Goal: Check status: Check status

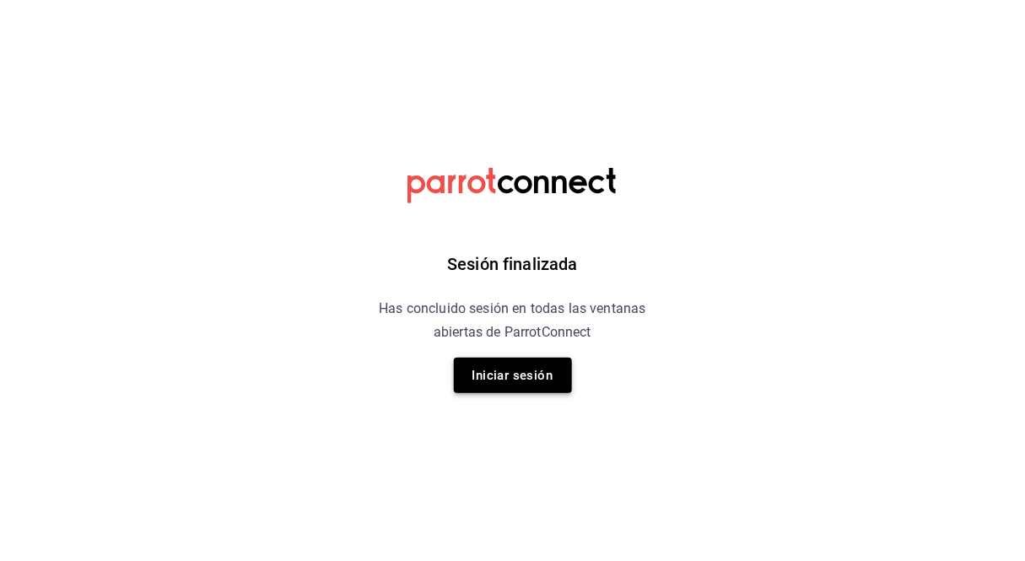
click at [506, 363] on button "Iniciar sesión" at bounding box center [513, 375] width 118 height 35
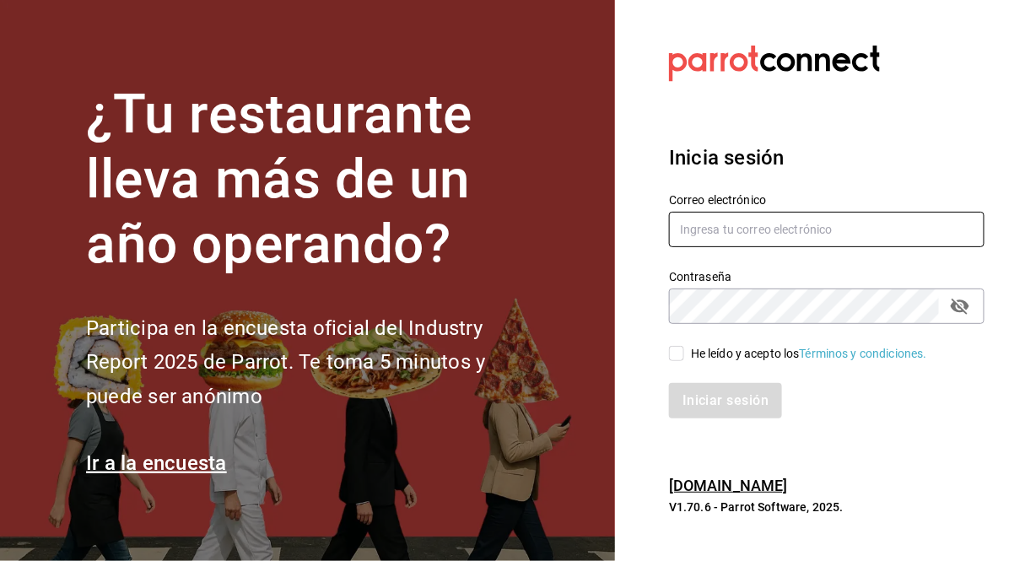
type input "[EMAIL_ADDRESS][DOMAIN_NAME]"
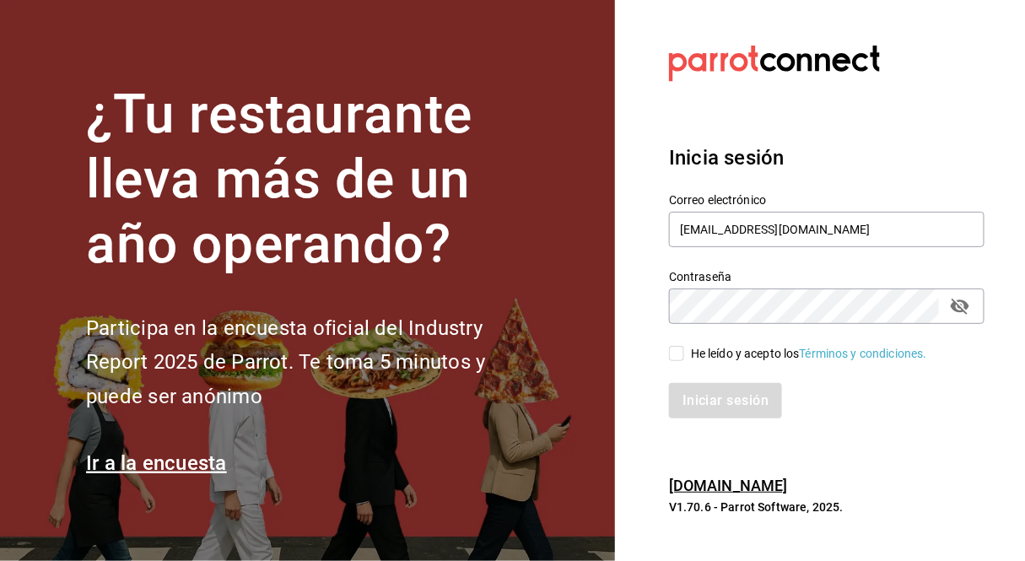
click at [679, 359] on input "He leído y acepto los Términos y condiciones." at bounding box center [676, 353] width 15 height 15
checkbox input "true"
click at [749, 402] on button "Iniciar sesión" at bounding box center [726, 400] width 115 height 35
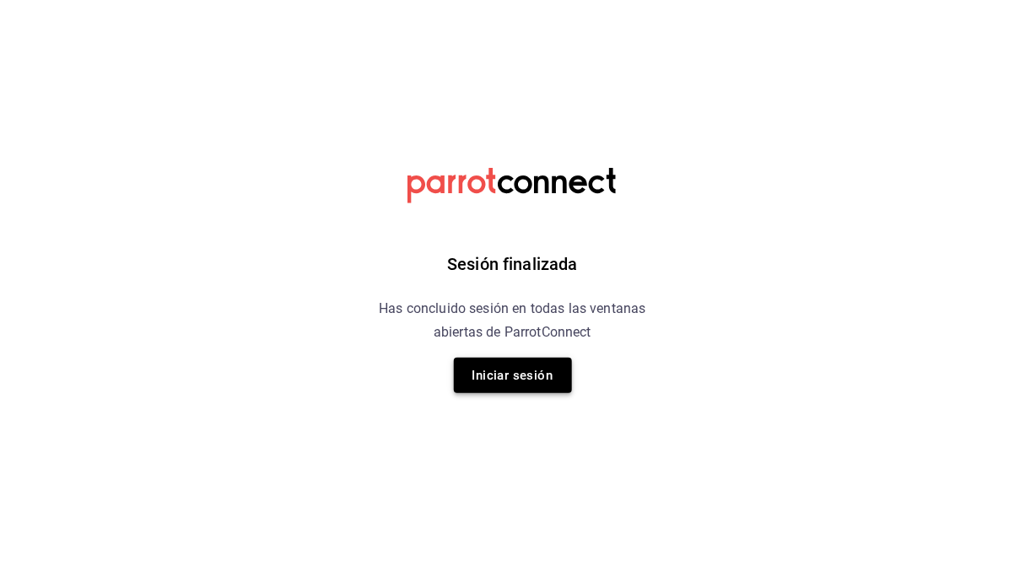
click at [542, 372] on button "Iniciar sesión" at bounding box center [513, 375] width 118 height 35
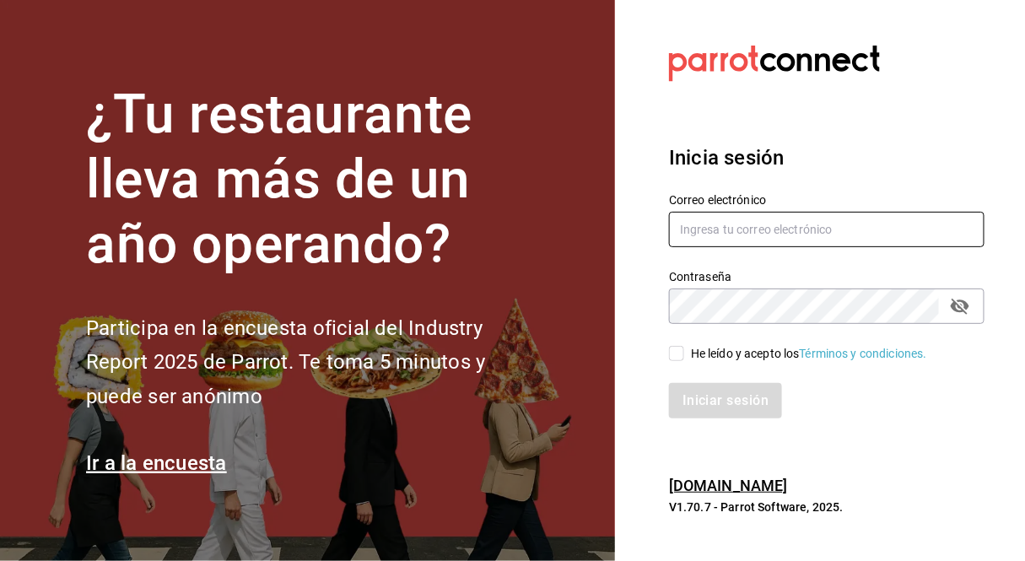
type input "moviedo@lemura.com.mx"
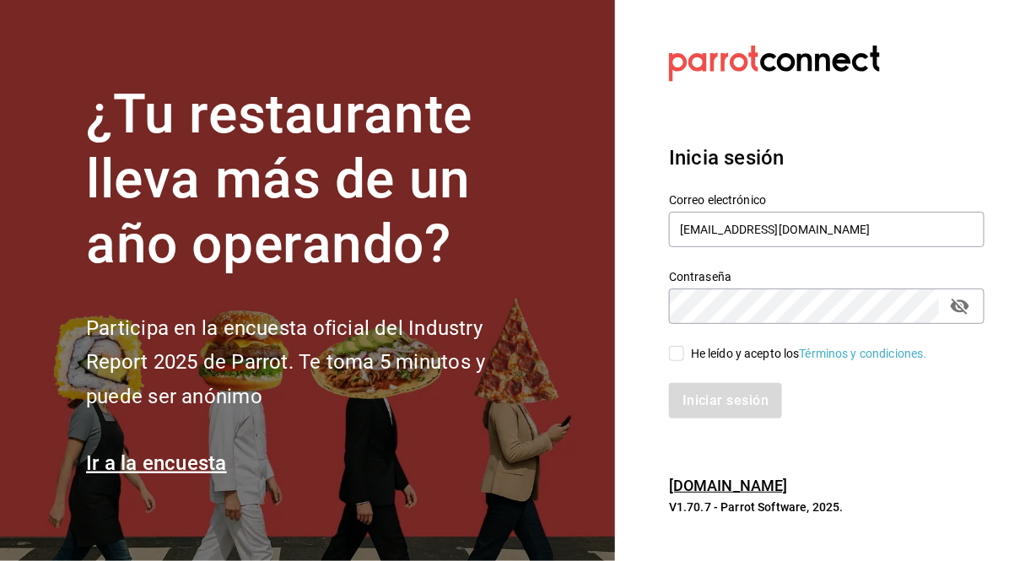
click at [676, 346] on input "He leído y acepto los Términos y condiciones." at bounding box center [676, 353] width 15 height 15
checkbox input "true"
click at [696, 389] on button "Iniciar sesión" at bounding box center [726, 400] width 115 height 35
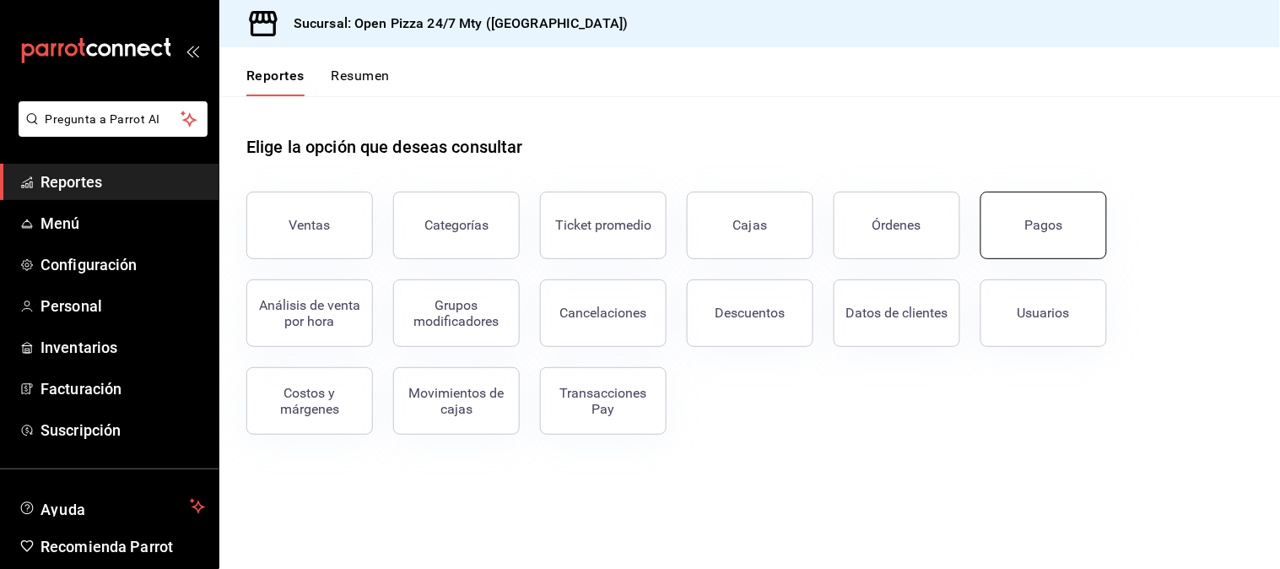
click at [1024, 219] on div "Pagos" at bounding box center [1044, 225] width 38 height 16
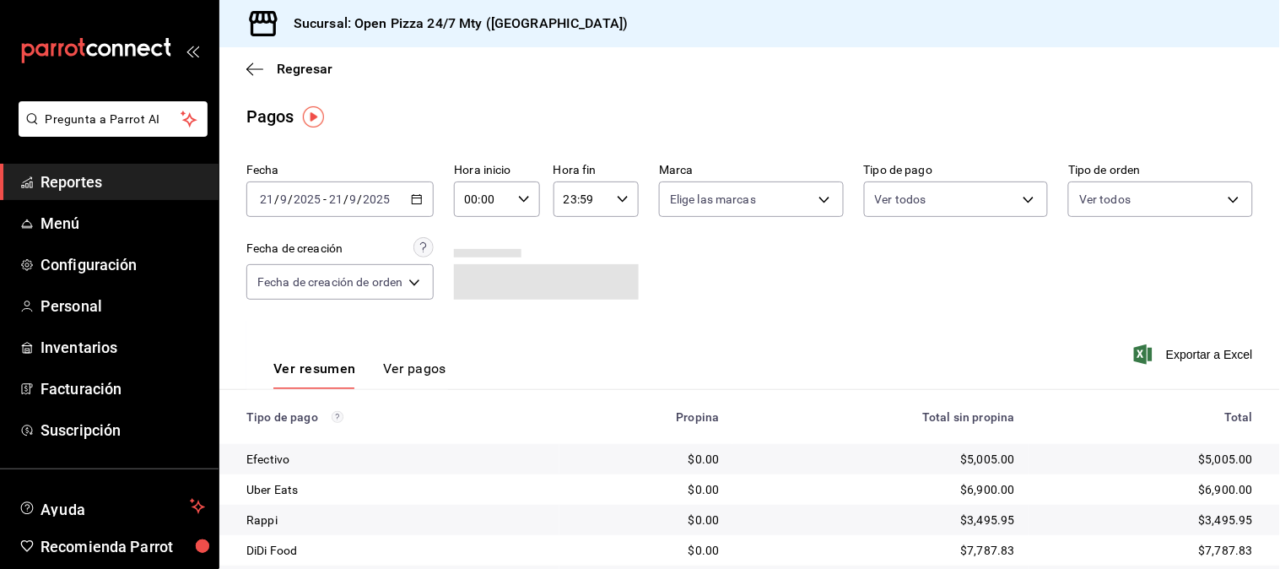
click at [423, 207] on div "[DATE] [DATE] - [DATE] [DATE]" at bounding box center [339, 198] width 187 height 35
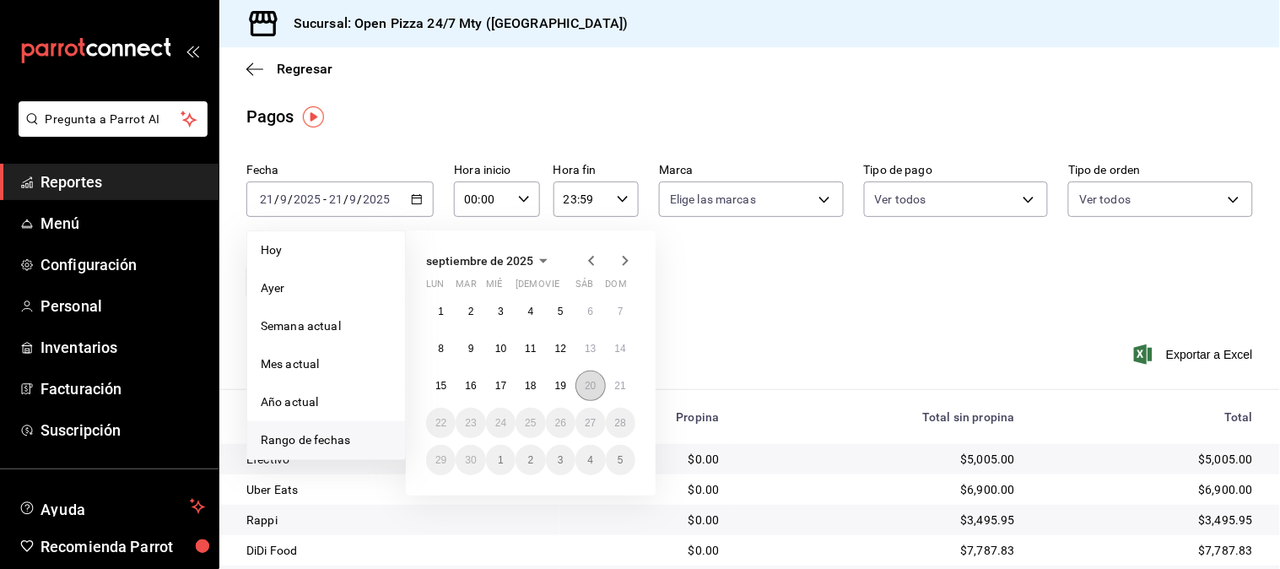
click at [585, 380] on abbr "20" at bounding box center [590, 386] width 11 height 12
click at [620, 382] on abbr "21" at bounding box center [620, 386] width 11 height 12
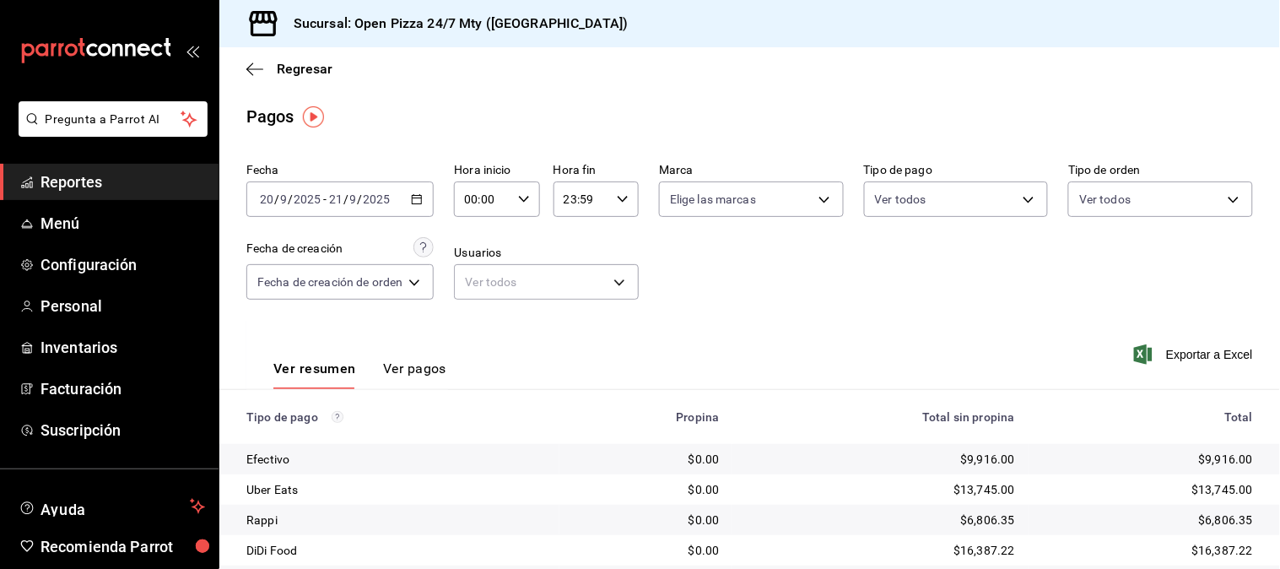
click at [524, 211] on div "00:00 Hora inicio" at bounding box center [496, 198] width 85 height 35
click at [474, 309] on span "11" at bounding box center [477, 313] width 15 height 13
type input "11:00"
click at [715, 305] on div at bounding box center [640, 284] width 1280 height 569
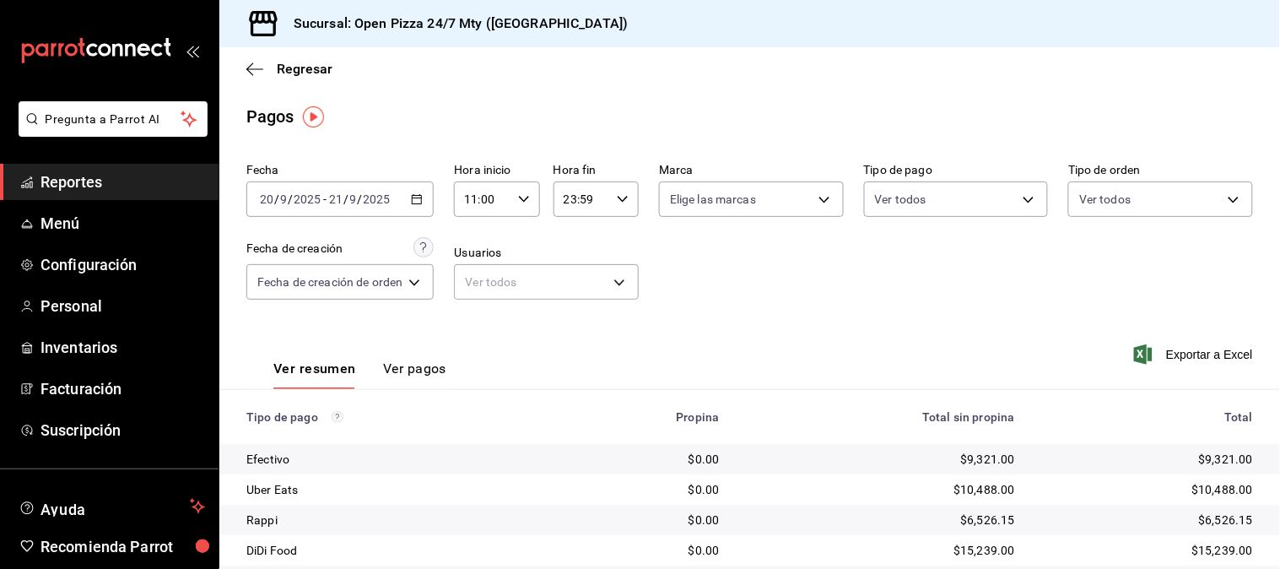
click at [592, 207] on input "23:59" at bounding box center [581, 199] width 57 height 34
click at [577, 273] on span "05" at bounding box center [574, 273] width 15 height 13
type input "05:59"
click at [752, 284] on div at bounding box center [640, 284] width 1280 height 569
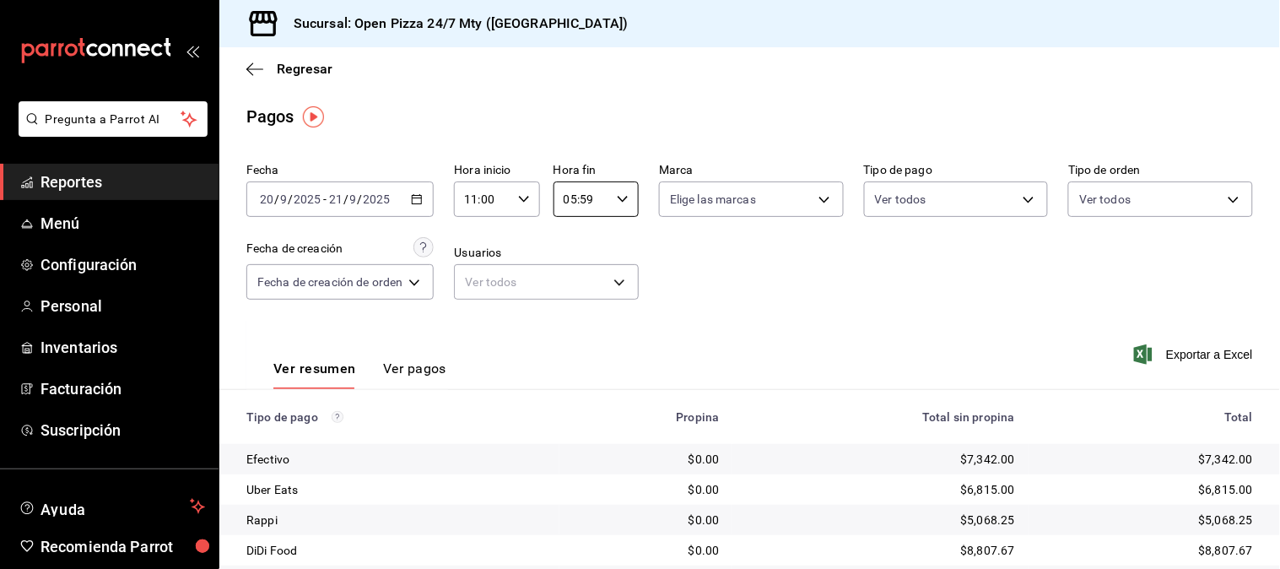
click at [752, 284] on div "00 01 02 03 04 05 06 07 08 09 10 11 12 13 14 15 16 17 18 19 20 21 22 23 00 01 0…" at bounding box center [640, 287] width 1280 height 564
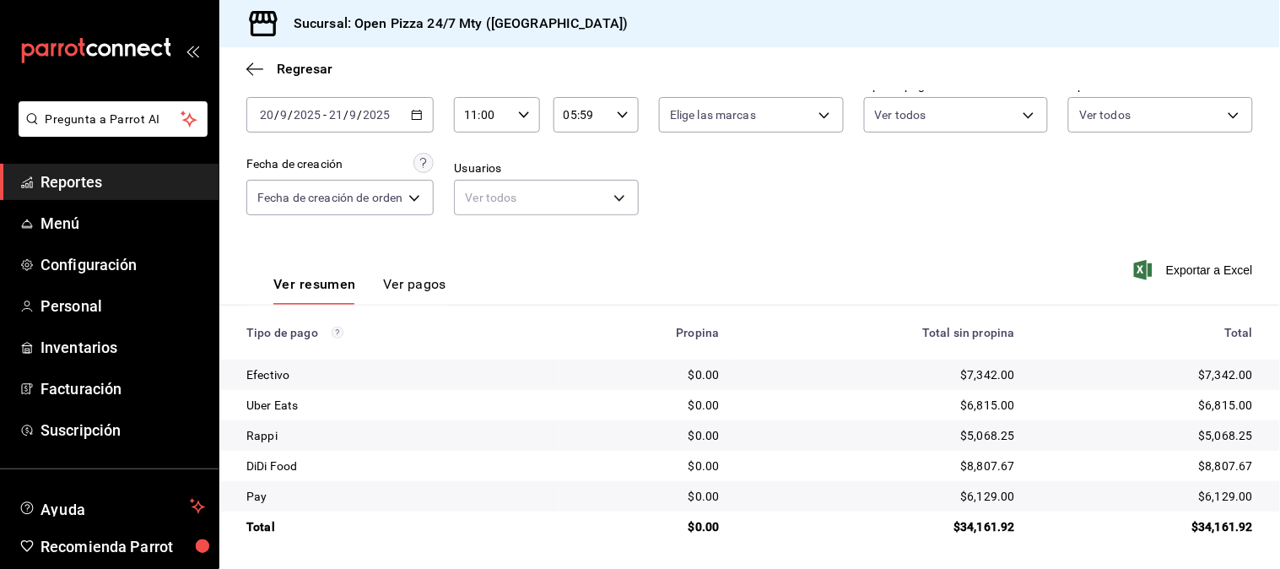
click at [982, 224] on div "Fecha [DATE] [DATE] - [DATE] [DATE] Hora inicio 11:00 Hora inicio Hora fin 05:5…" at bounding box center [749, 154] width 1006 height 164
click at [422, 114] on 287 "button" at bounding box center [417, 115] width 10 height 9
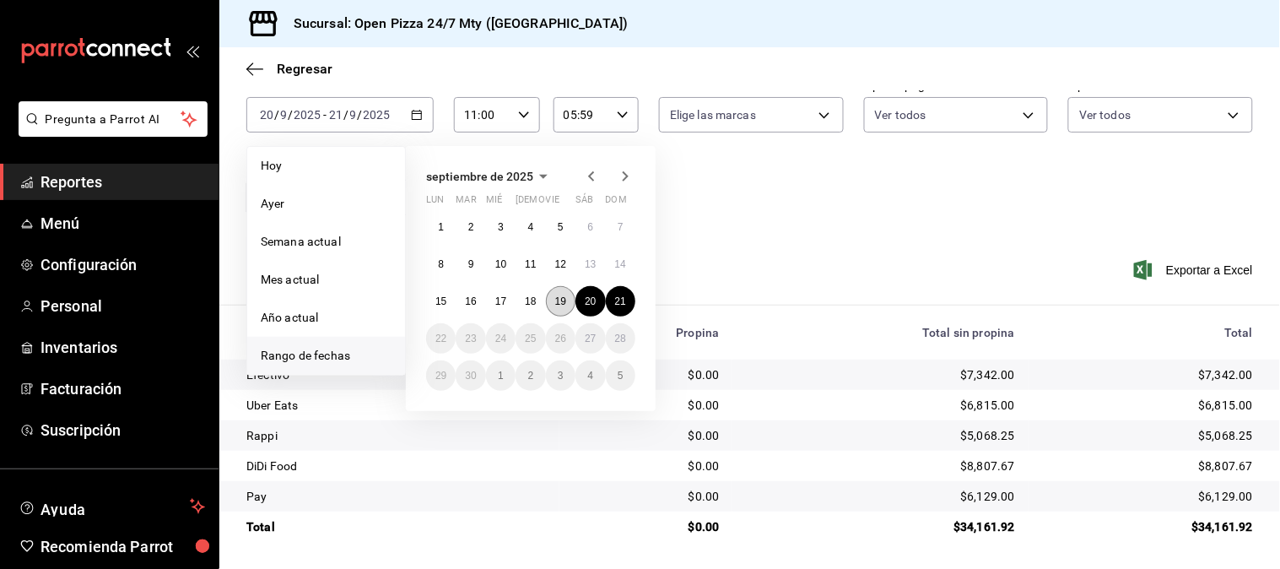
click at [558, 306] on button "19" at bounding box center [561, 301] width 30 height 30
click at [597, 300] on button "20" at bounding box center [590, 301] width 30 height 30
type input "00:00"
type input "23:59"
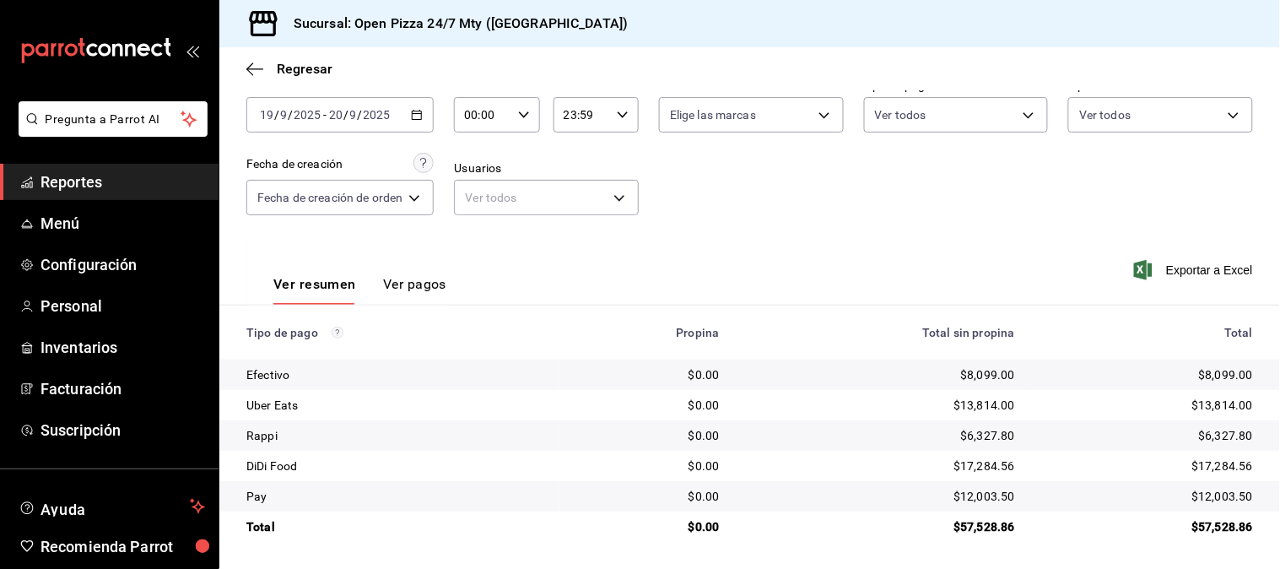
click at [477, 105] on input "00:00" at bounding box center [482, 115] width 57 height 34
click at [472, 228] on span "11" at bounding box center [477, 228] width 15 height 13
type input "11:00"
click at [621, 112] on div at bounding box center [640, 284] width 1280 height 569
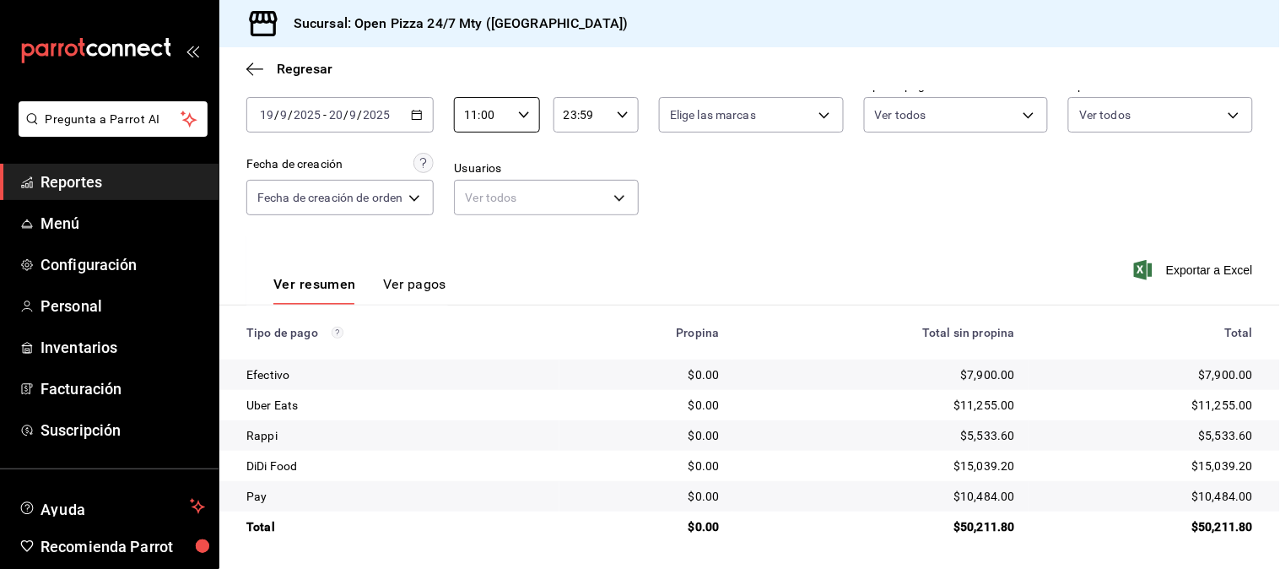
click at [619, 112] on icon "button" at bounding box center [623, 115] width 12 height 12
click at [574, 186] on span "05" at bounding box center [574, 188] width 15 height 13
type input "05:59"
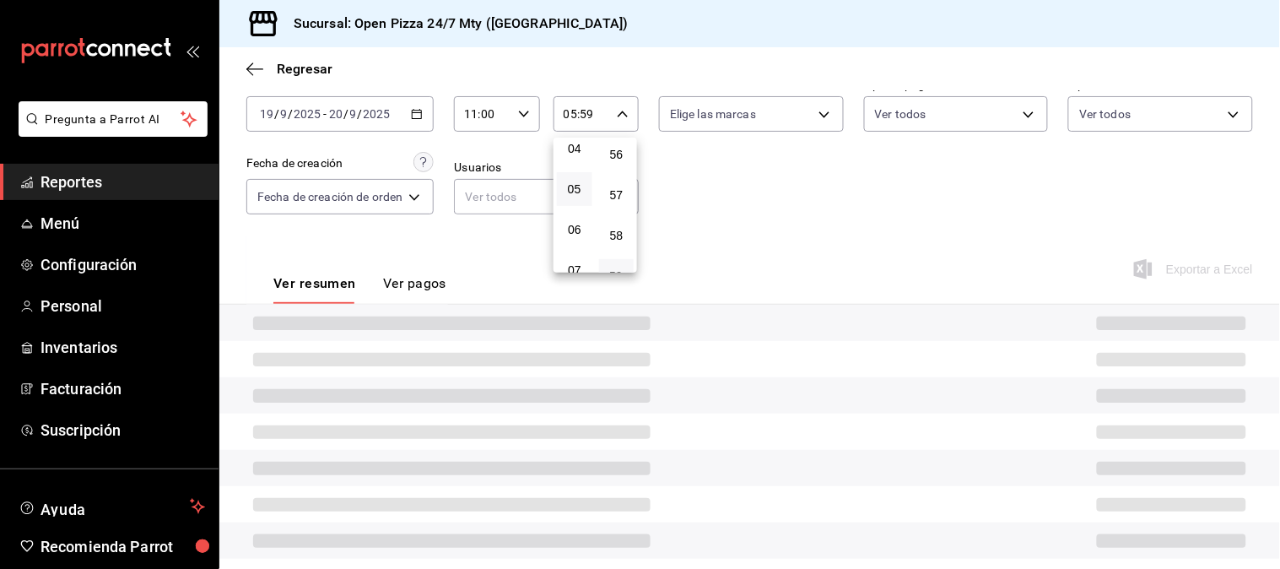
click at [743, 202] on div at bounding box center [640, 284] width 1280 height 569
